Goal: Find specific page/section: Find specific page/section

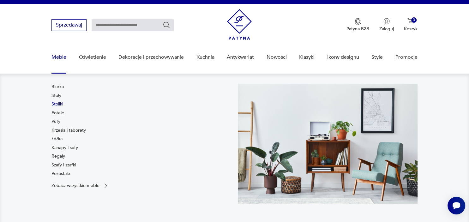
click at [59, 105] on link "Stoliki" at bounding box center [57, 104] width 12 height 6
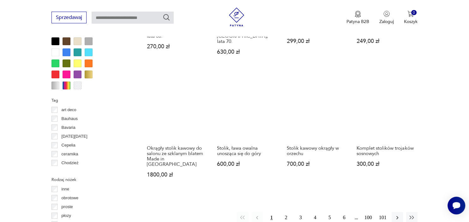
scroll to position [594, 0]
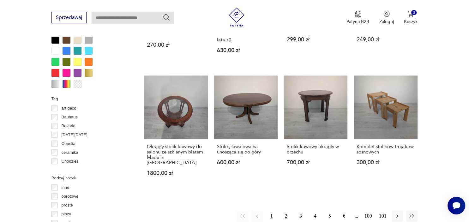
click at [282, 210] on button "2" at bounding box center [285, 215] width 11 height 11
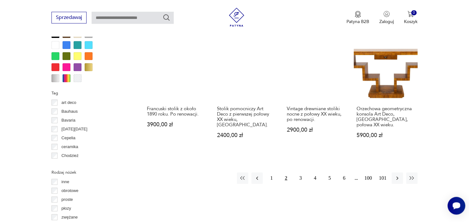
scroll to position [705, 0]
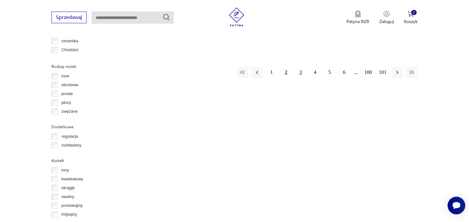
click at [298, 67] on button "3" at bounding box center [300, 72] width 11 height 11
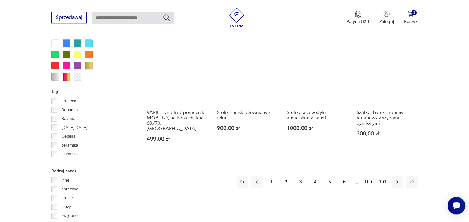
scroll to position [605, 0]
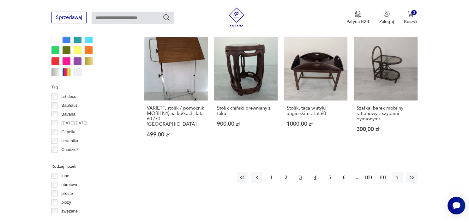
click at [317, 172] on button "4" at bounding box center [314, 177] width 11 height 11
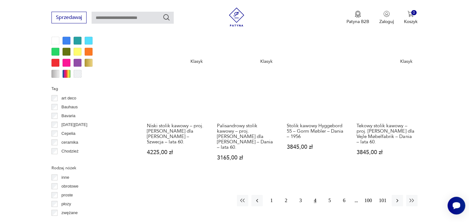
scroll to position [621, 0]
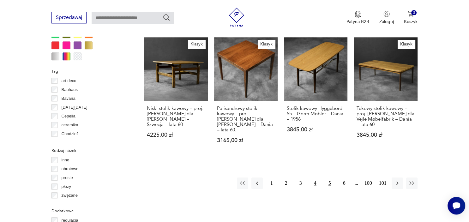
click at [328, 177] on button "5" at bounding box center [329, 182] width 11 height 11
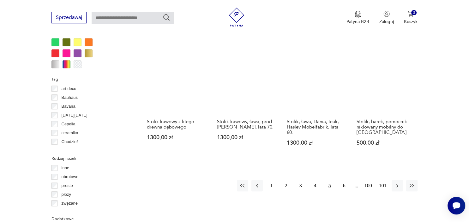
scroll to position [616, 0]
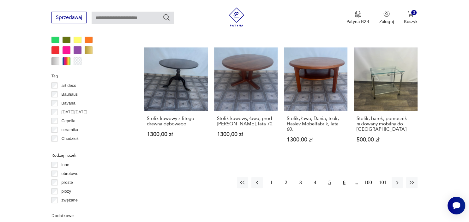
click at [341, 177] on button "6" at bounding box center [343, 182] width 11 height 11
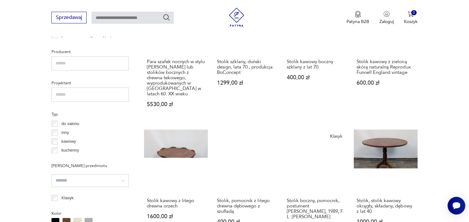
scroll to position [416, 0]
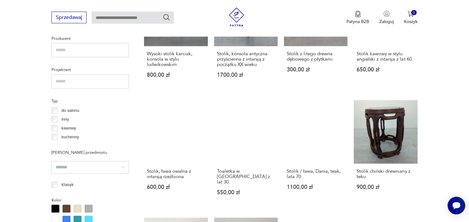
scroll to position [442, 0]
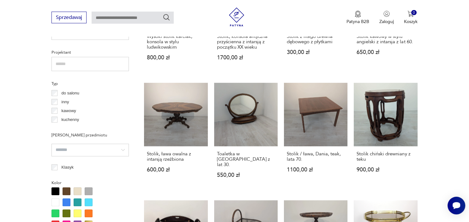
click at [59, 110] on label "kawowy" at bounding box center [66, 110] width 19 height 9
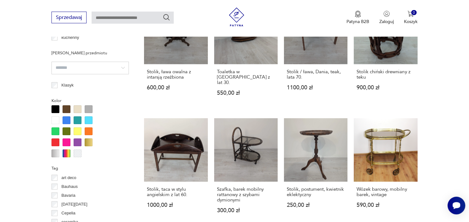
scroll to position [529, 0]
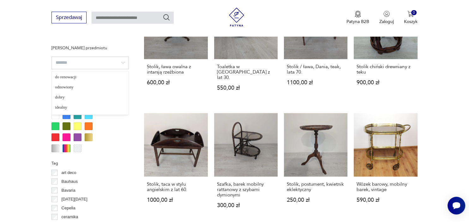
click at [120, 64] on input "search" at bounding box center [89, 63] width 77 height 13
type input "*********"
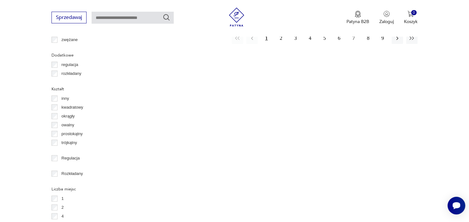
scroll to position [775, 0]
click at [56, 126] on div "inny kwadratowy okrągły owalny prostokątny trójkątny" at bounding box center [89, 122] width 77 height 53
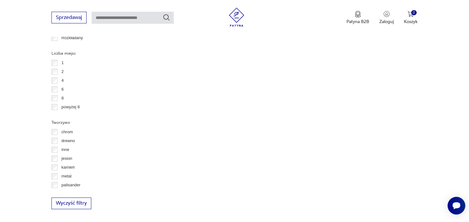
scroll to position [653, 0]
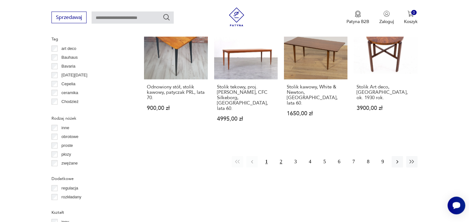
click at [277, 156] on button "2" at bounding box center [280, 161] width 11 height 11
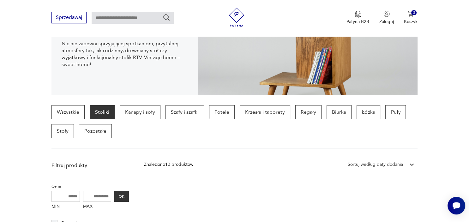
scroll to position [76, 0]
